Goal: Task Accomplishment & Management: Use online tool/utility

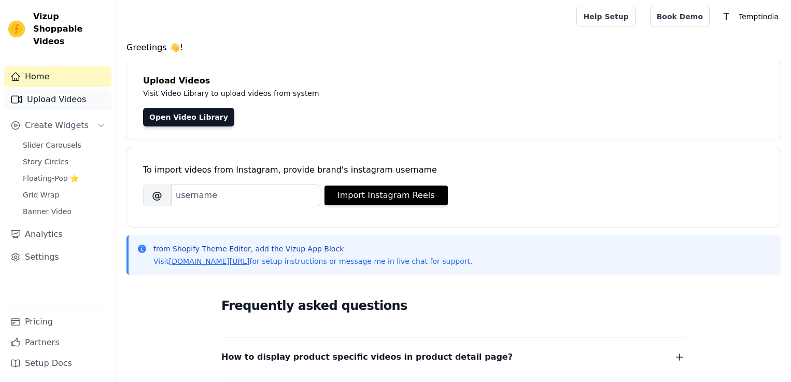
click at [68, 91] on link "Upload Videos" at bounding box center [57, 99] width 107 height 21
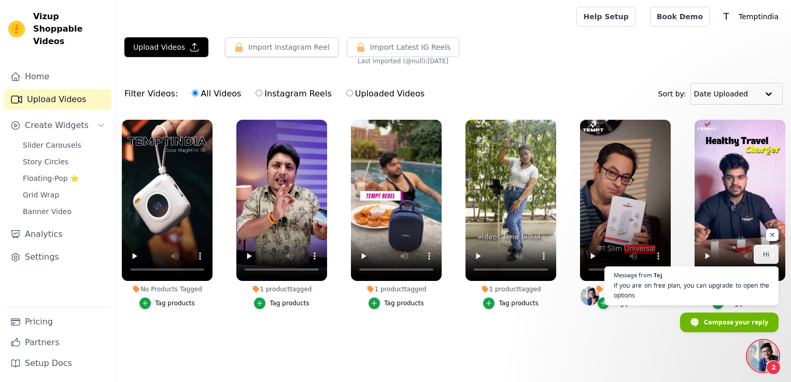
click at [160, 304] on div "Tag products" at bounding box center [175, 303] width 40 height 8
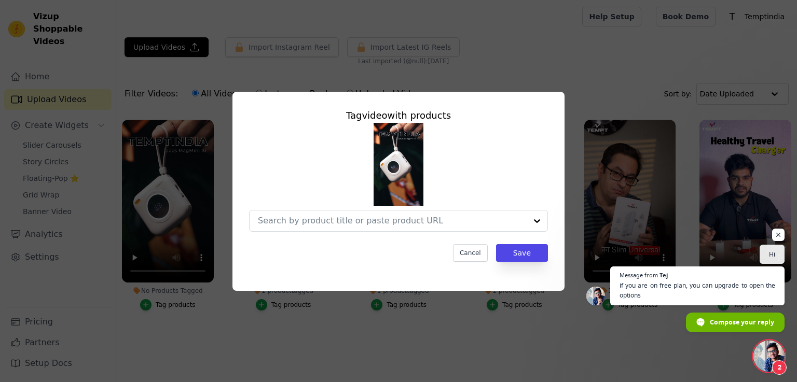
click at [405, 347] on div "Tag video with products Cancel Save" at bounding box center [398, 191] width 797 height 382
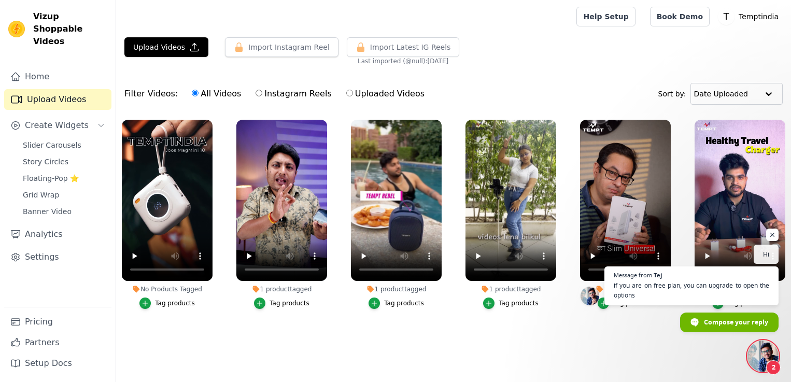
click at [290, 302] on div "Tag products" at bounding box center [290, 303] width 40 height 8
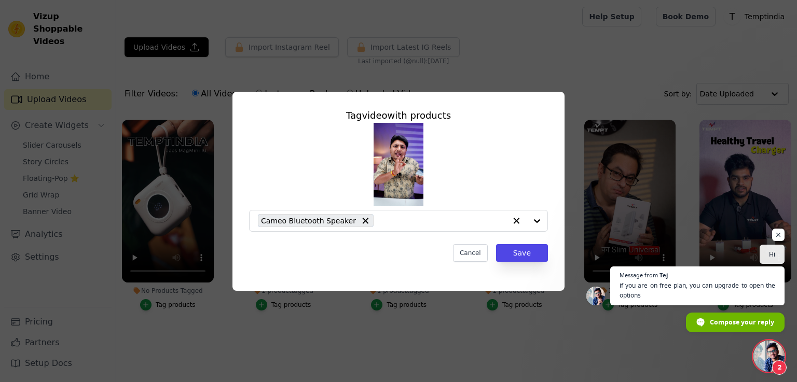
click at [172, 304] on div "Tag video with products Cameo Bluetooth Speaker Cancel Save" at bounding box center [398, 191] width 763 height 232
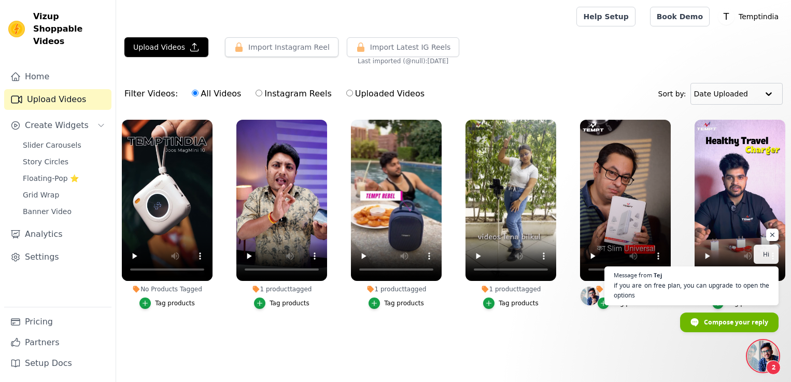
click at [173, 304] on div "Tag products" at bounding box center [175, 303] width 40 height 8
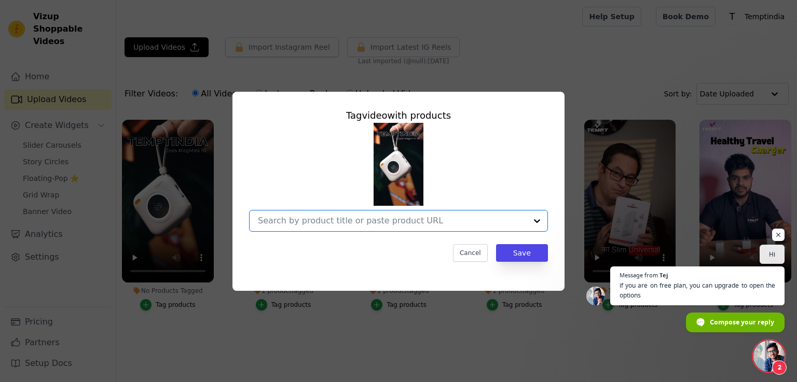
click at [416, 220] on input "No Products Tagged Tag video with products Option undefined, selected. Select i…" at bounding box center [392, 221] width 269 height 10
type input "[PERSON_NAME]"
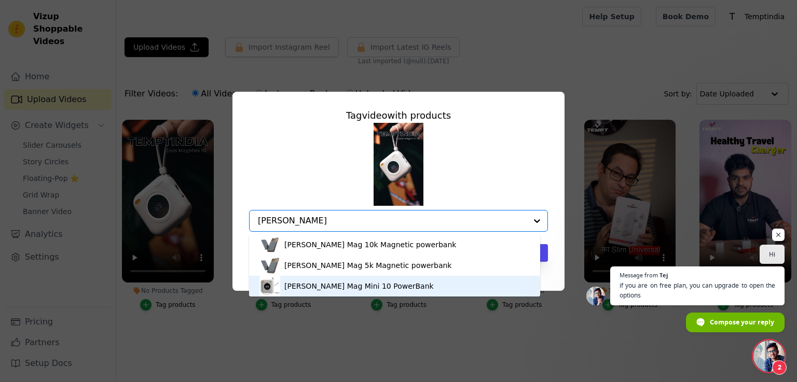
click at [366, 285] on div "[PERSON_NAME] Mag Mini 10 PowerBank" at bounding box center [358, 286] width 149 height 10
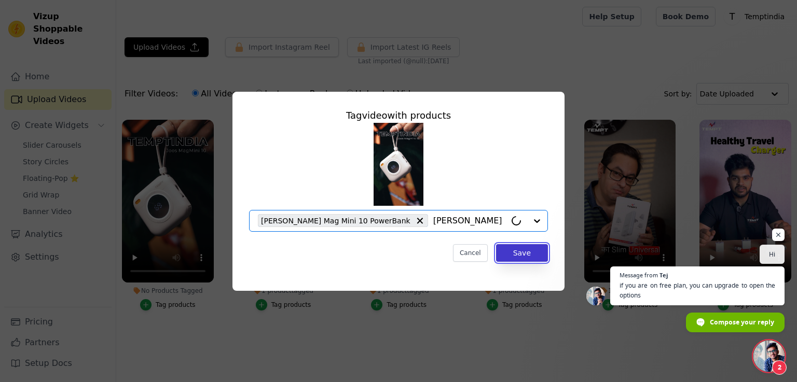
click at [517, 252] on button "Save" at bounding box center [522, 253] width 52 height 18
